Goal: Task Accomplishment & Management: Use online tool/utility

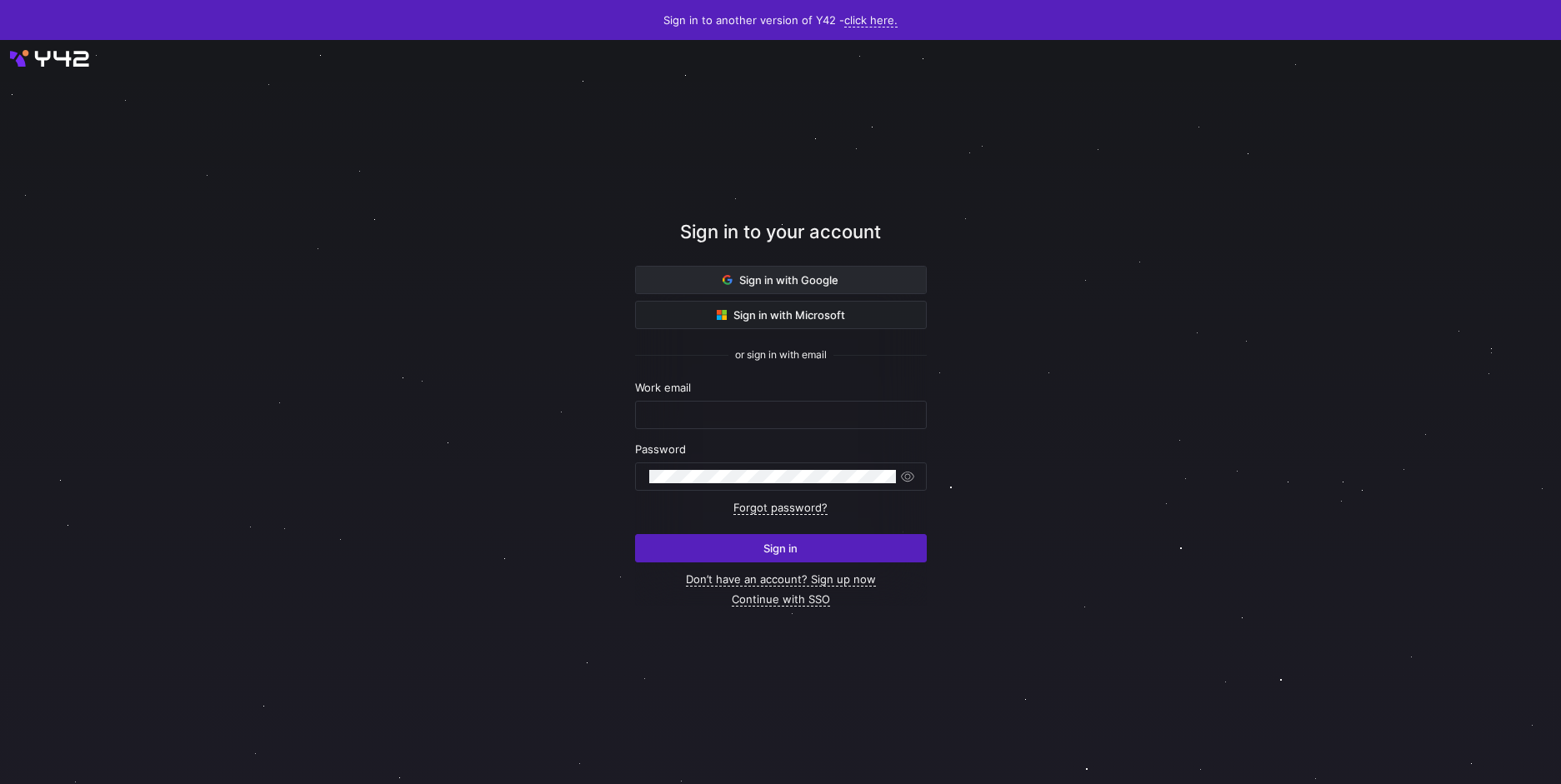
click at [849, 270] on span at bounding box center [780, 280] width 290 height 26
